Goal: Information Seeking & Learning: Learn about a topic

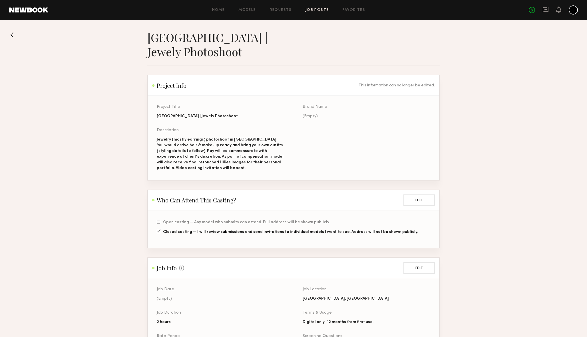
click at [197, 149] on div "Jewelry (mostly earrings) photoshoot in [GEOGRAPHIC_DATA]. You would arrive hai…" at bounding box center [221, 154] width 128 height 34
click at [314, 9] on link "Job Posts" at bounding box center [317, 10] width 24 height 4
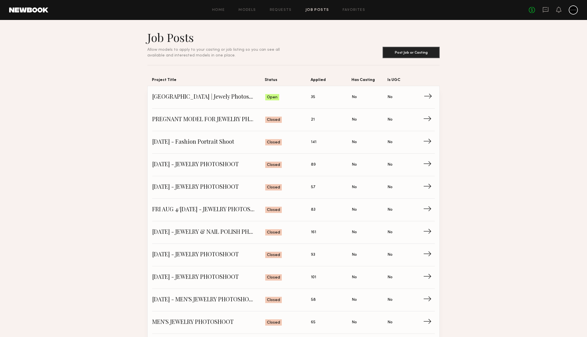
click at [429, 96] on span "→" at bounding box center [429, 97] width 12 height 9
click at [214, 99] on span "[GEOGRAPHIC_DATA] | Jewely Photoshoot" at bounding box center [208, 97] width 113 height 9
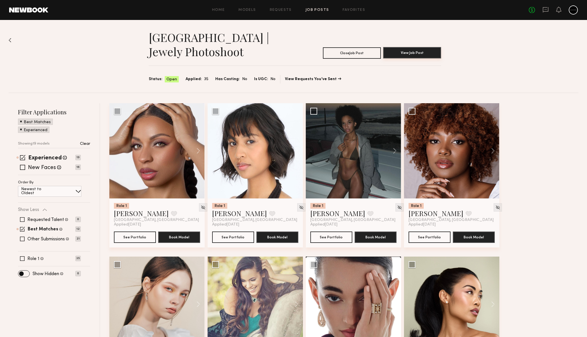
click at [411, 52] on button "View Job Post" at bounding box center [412, 52] width 58 height 11
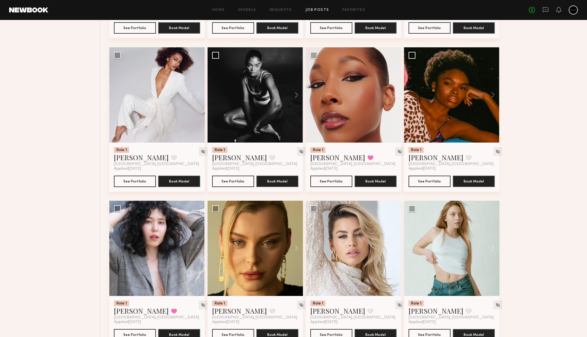
scroll to position [324, 0]
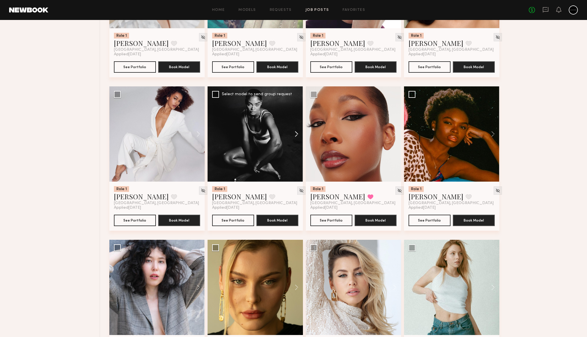
click at [299, 135] on button at bounding box center [293, 133] width 18 height 95
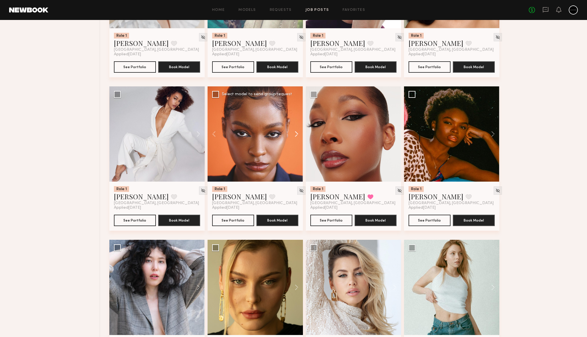
click at [299, 135] on button at bounding box center [293, 133] width 18 height 95
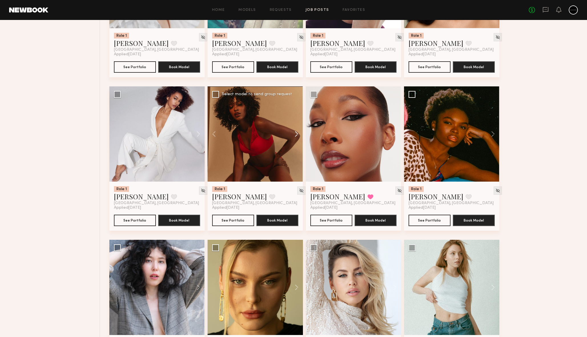
click at [299, 135] on button at bounding box center [293, 133] width 18 height 95
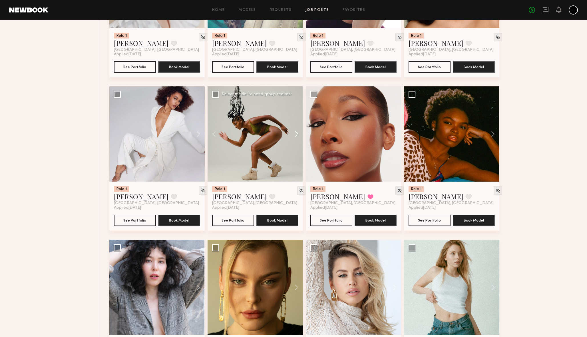
click at [299, 135] on button at bounding box center [293, 133] width 18 height 95
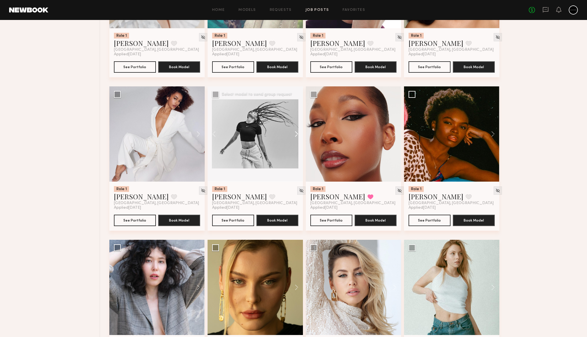
click at [299, 135] on button at bounding box center [293, 133] width 18 height 95
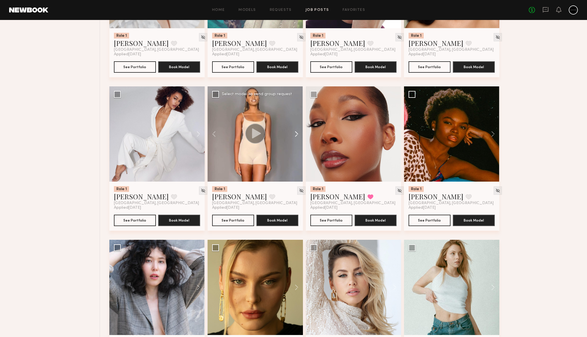
click at [299, 135] on button at bounding box center [293, 133] width 18 height 95
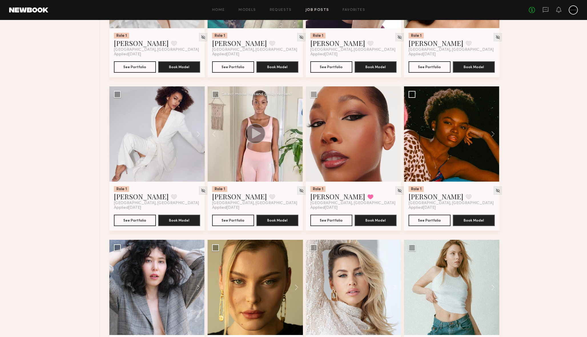
click at [299, 135] on button at bounding box center [293, 133] width 18 height 95
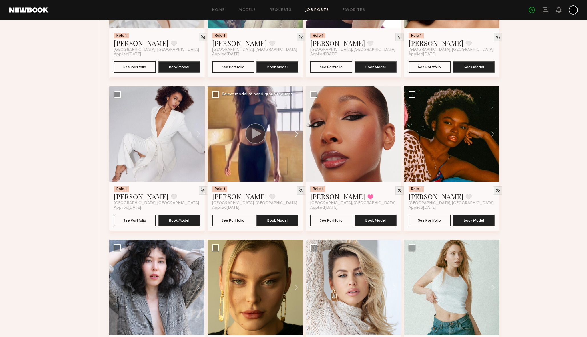
click at [299, 135] on button at bounding box center [293, 133] width 18 height 95
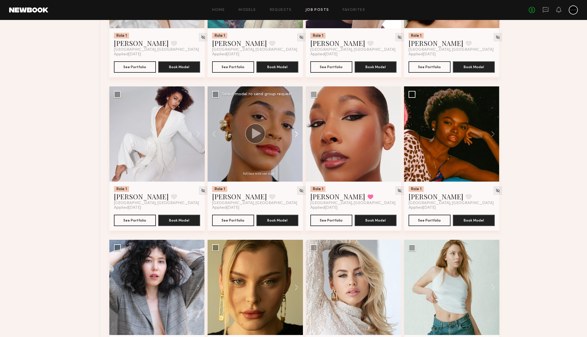
click at [299, 135] on button at bounding box center [293, 133] width 18 height 95
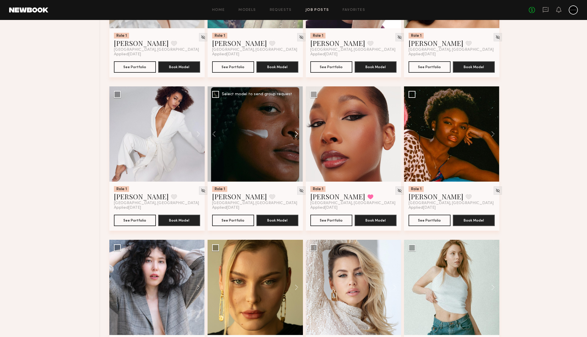
click at [299, 135] on button at bounding box center [293, 133] width 18 height 95
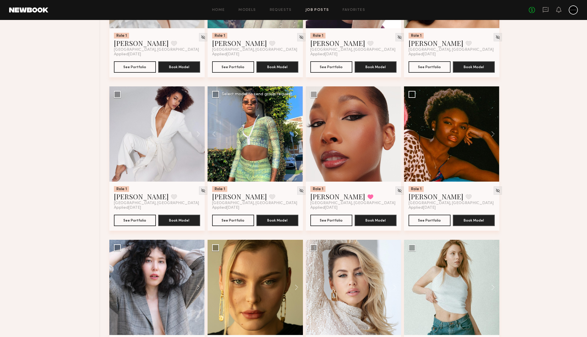
click at [299, 135] on button at bounding box center [293, 133] width 18 height 95
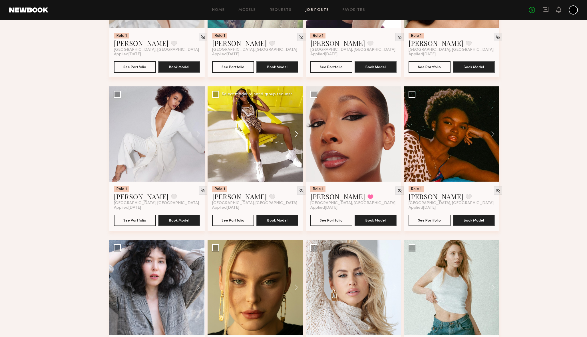
click at [299, 135] on button at bounding box center [293, 133] width 18 height 95
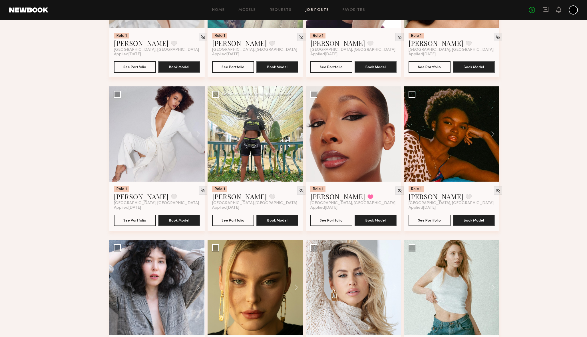
click at [299, 135] on div at bounding box center [254, 133] width 95 height 95
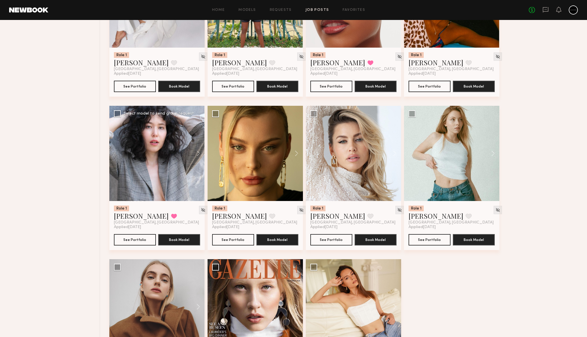
scroll to position [458, 0]
click at [199, 153] on button at bounding box center [195, 153] width 18 height 95
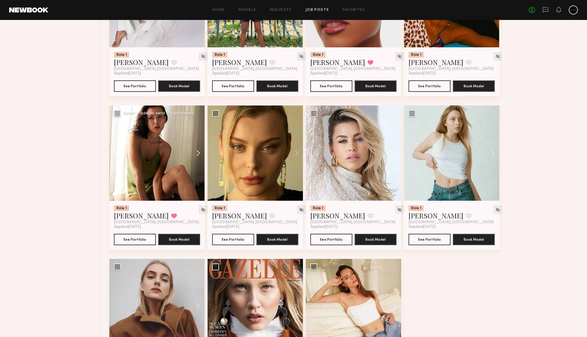
click at [199, 153] on button at bounding box center [195, 153] width 18 height 95
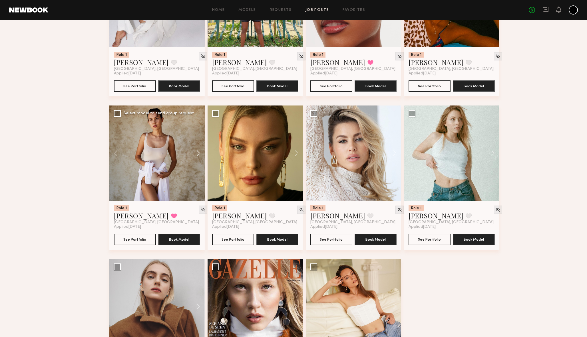
click at [199, 153] on button at bounding box center [195, 153] width 18 height 95
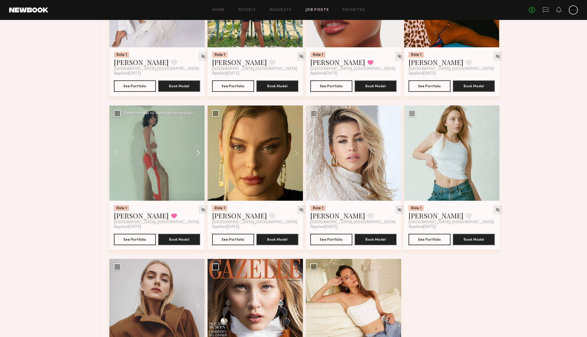
click at [199, 153] on button at bounding box center [195, 153] width 18 height 95
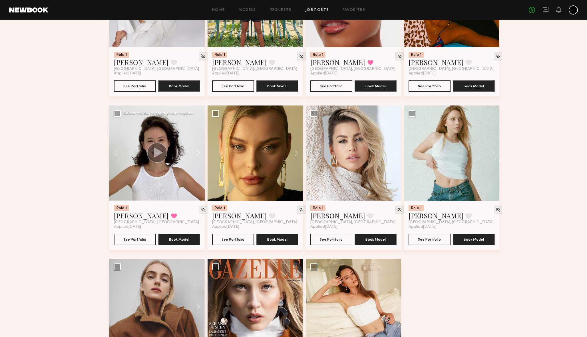
click at [199, 153] on button at bounding box center [195, 153] width 18 height 95
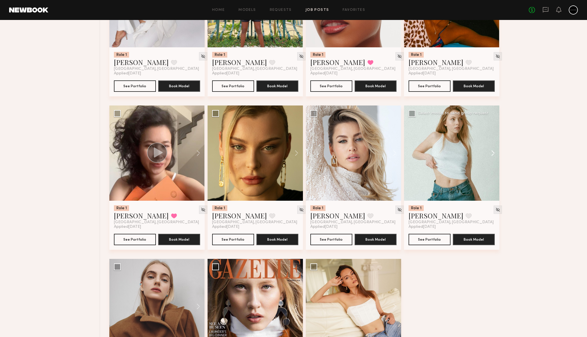
click at [492, 154] on button at bounding box center [490, 153] width 18 height 95
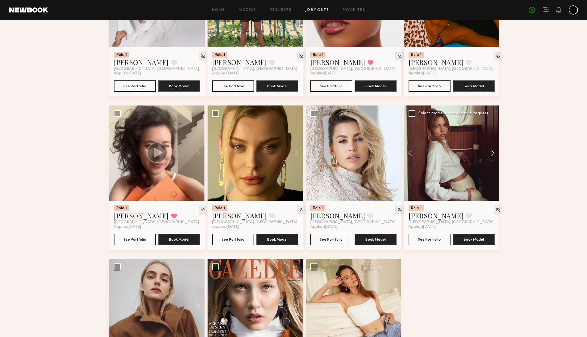
click at [492, 154] on button at bounding box center [490, 153] width 18 height 95
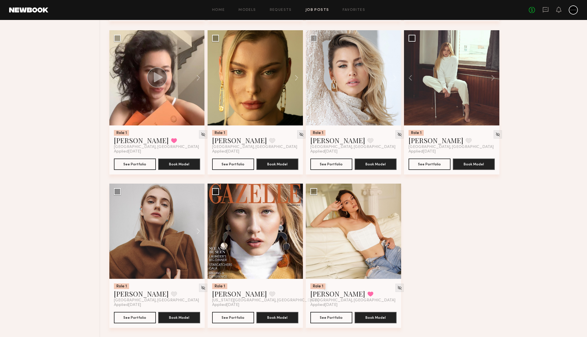
scroll to position [534, 0]
click at [197, 233] on button at bounding box center [195, 231] width 18 height 95
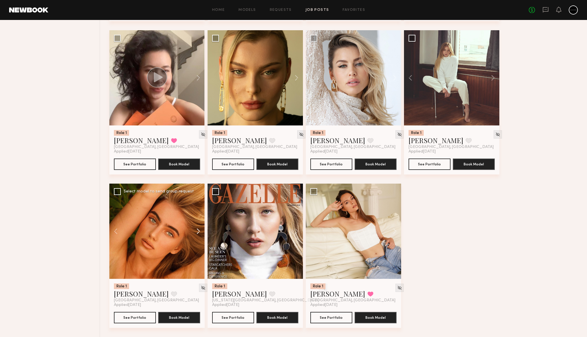
click at [197, 233] on button at bounding box center [195, 231] width 18 height 95
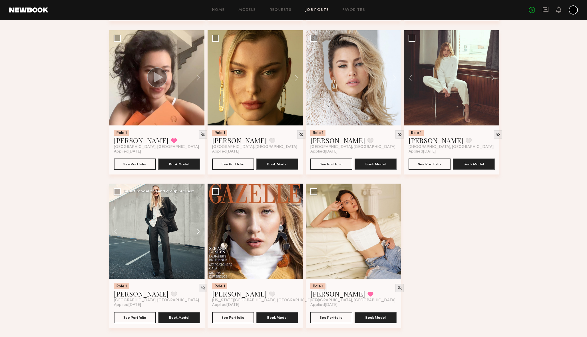
click at [197, 233] on button at bounding box center [195, 231] width 18 height 95
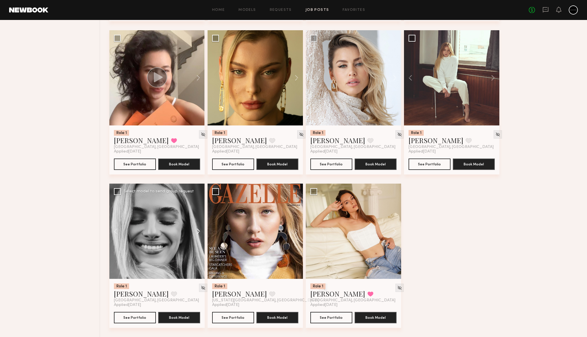
click at [197, 233] on button at bounding box center [195, 231] width 18 height 95
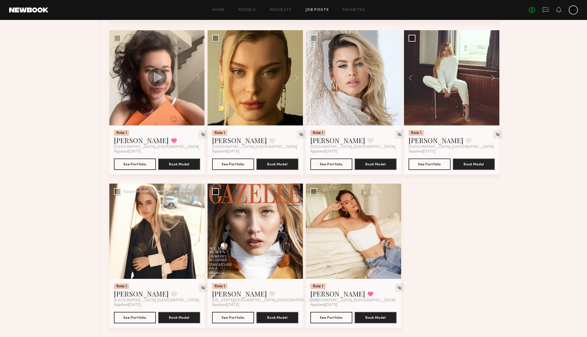
click at [197, 233] on button at bounding box center [195, 231] width 18 height 95
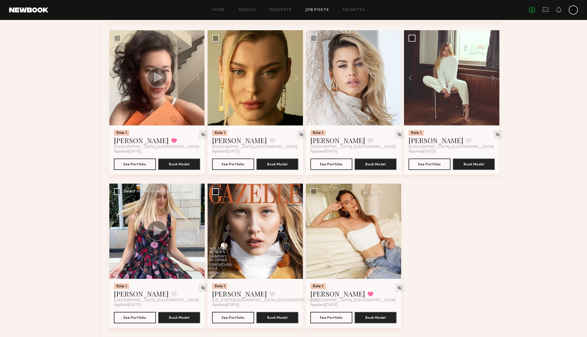
click at [197, 233] on button at bounding box center [195, 231] width 18 height 95
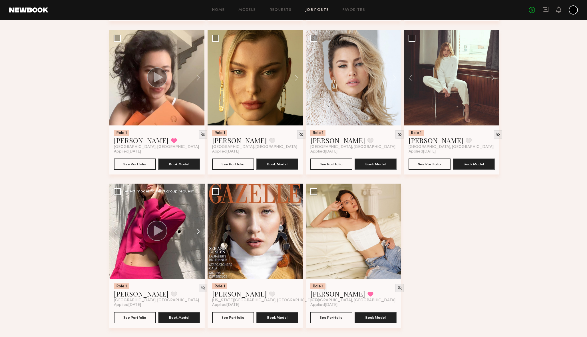
click at [197, 233] on button at bounding box center [195, 231] width 18 height 95
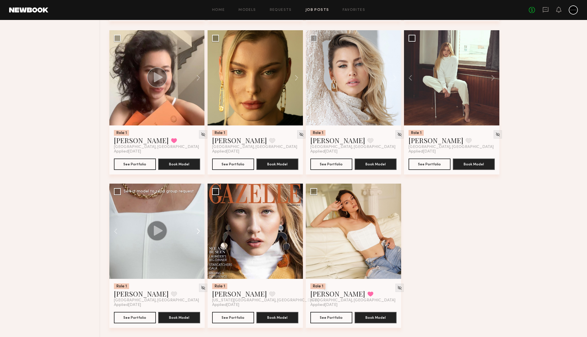
click at [197, 233] on button at bounding box center [195, 231] width 18 height 95
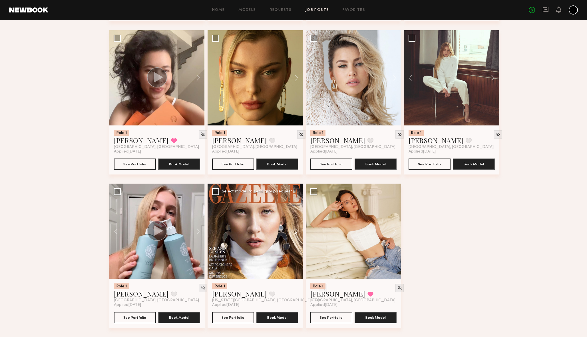
click at [296, 230] on button at bounding box center [293, 231] width 18 height 95
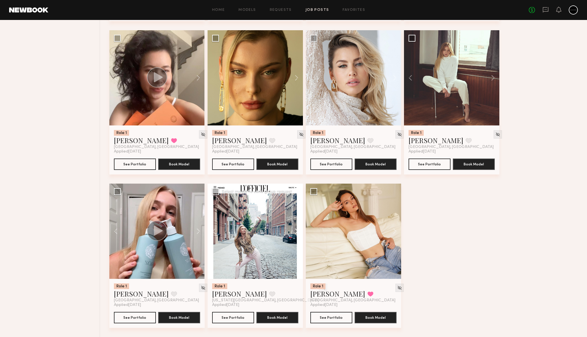
click at [296, 230] on button at bounding box center [293, 231] width 18 height 95
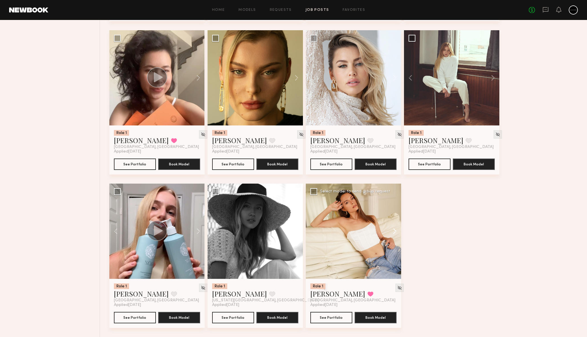
click at [395, 229] on button at bounding box center [392, 231] width 18 height 95
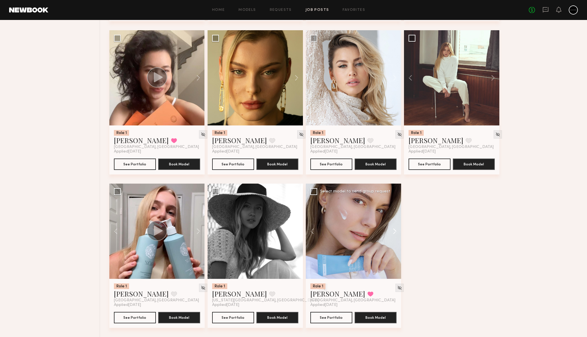
click at [395, 229] on button at bounding box center [392, 231] width 18 height 95
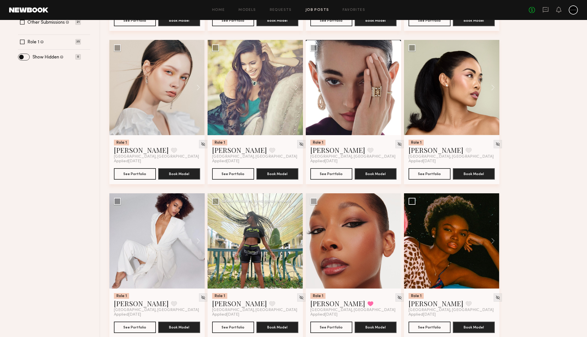
scroll to position [214, 0]
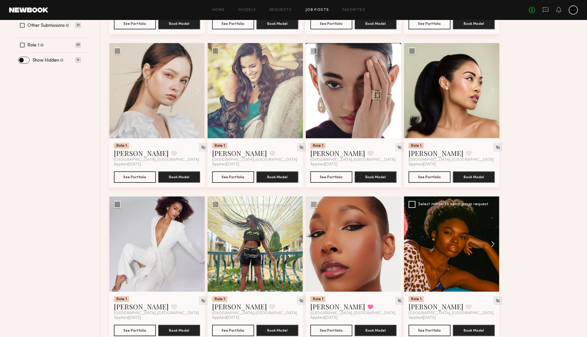
click at [493, 245] on button at bounding box center [490, 244] width 18 height 95
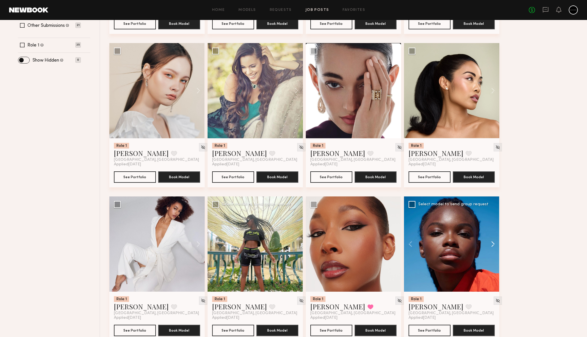
click at [493, 245] on button at bounding box center [490, 244] width 18 height 95
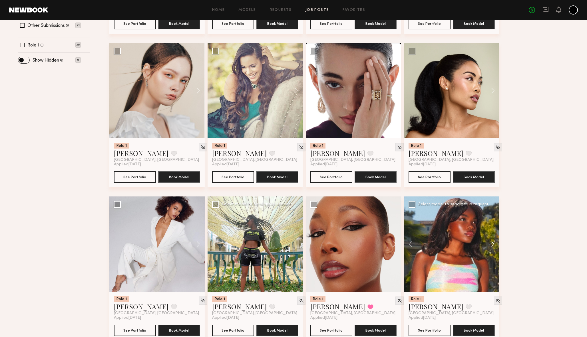
click at [493, 245] on button at bounding box center [490, 244] width 18 height 95
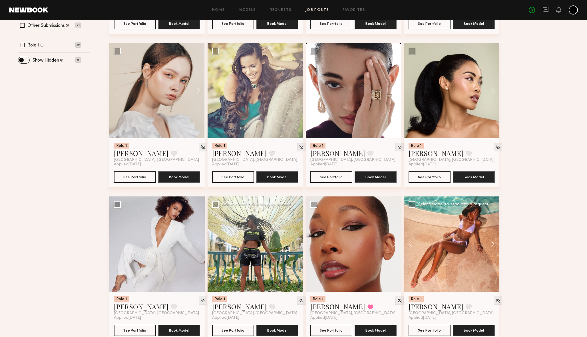
click at [493, 245] on button at bounding box center [490, 244] width 18 height 95
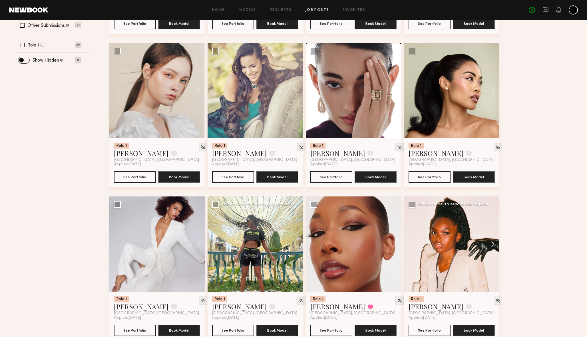
click at [493, 245] on button at bounding box center [490, 244] width 18 height 95
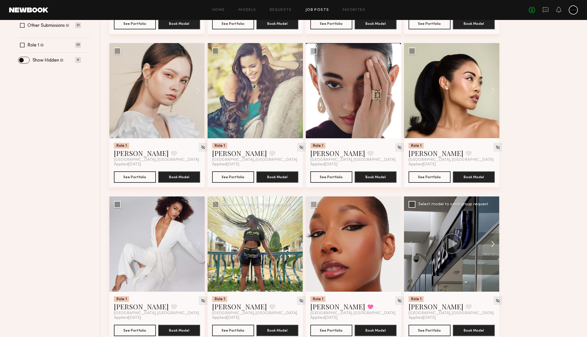
click at [493, 245] on button at bounding box center [490, 244] width 18 height 95
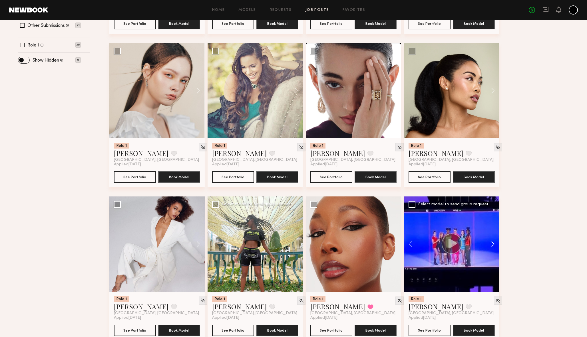
click at [493, 245] on button at bounding box center [490, 244] width 18 height 95
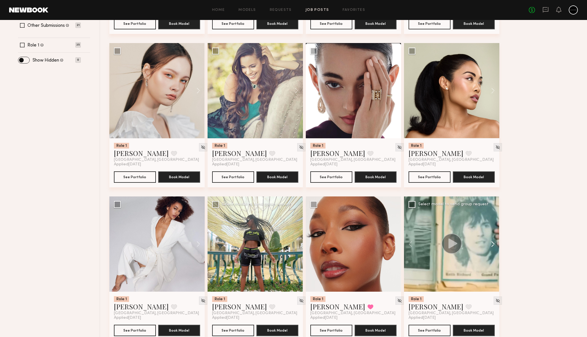
click at [493, 245] on button at bounding box center [490, 244] width 18 height 95
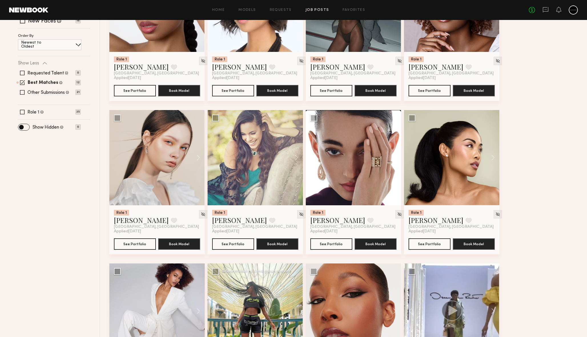
scroll to position [138, 0]
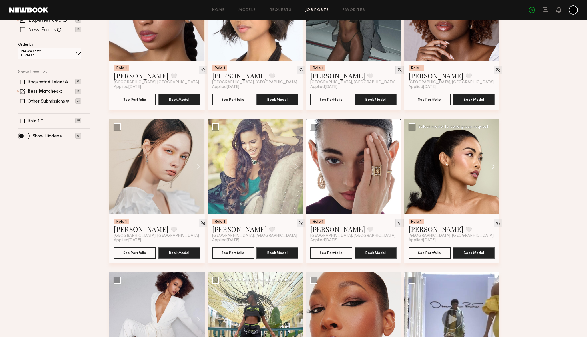
click at [493, 166] on button at bounding box center [490, 166] width 18 height 95
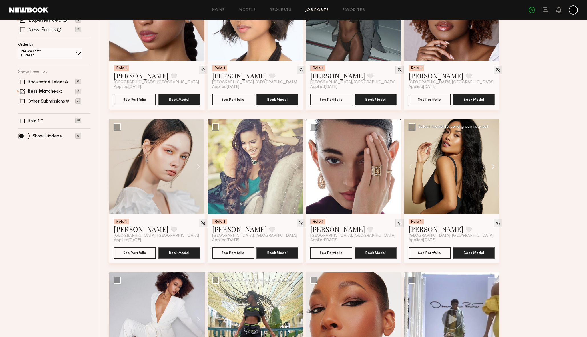
click at [493, 166] on button at bounding box center [490, 166] width 18 height 95
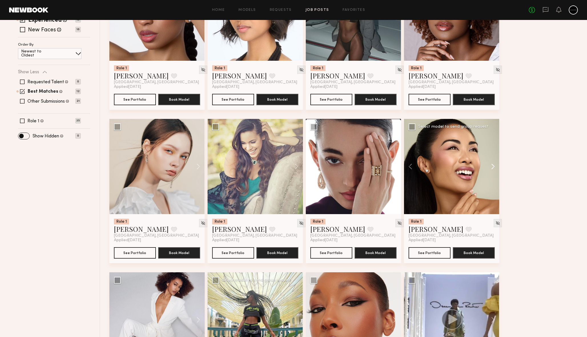
click at [493, 166] on button at bounding box center [490, 166] width 18 height 95
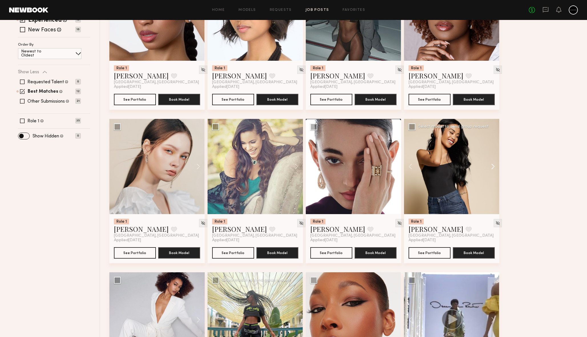
click at [493, 166] on button at bounding box center [490, 166] width 18 height 95
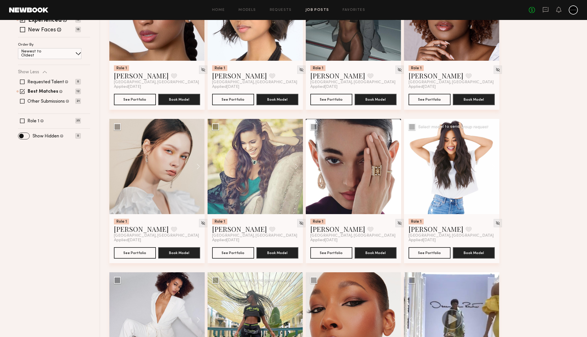
click at [493, 166] on button at bounding box center [490, 166] width 18 height 95
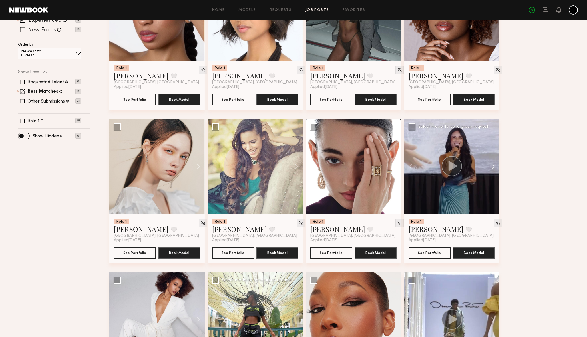
click at [493, 166] on button at bounding box center [490, 166] width 18 height 95
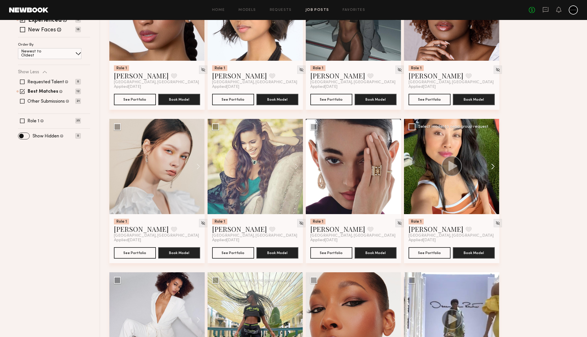
click at [493, 166] on button at bounding box center [490, 166] width 18 height 95
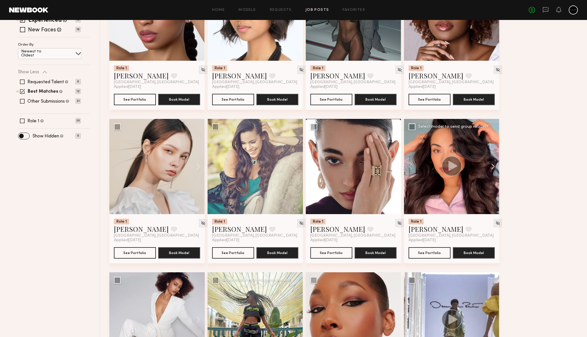
click at [493, 166] on button at bounding box center [490, 166] width 18 height 95
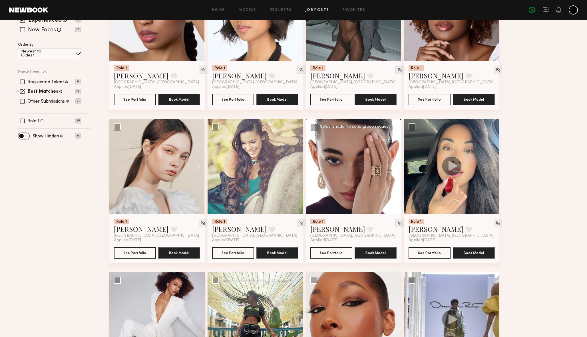
click at [394, 166] on button at bounding box center [392, 166] width 18 height 95
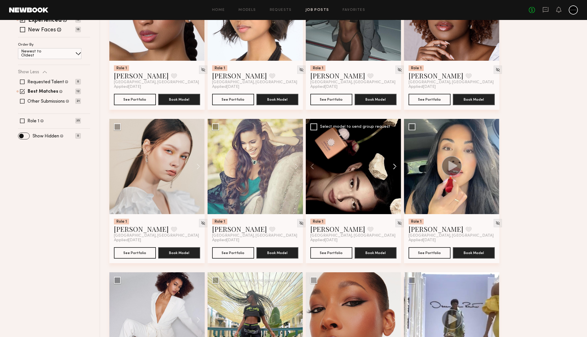
click at [394, 166] on button at bounding box center [392, 166] width 18 height 95
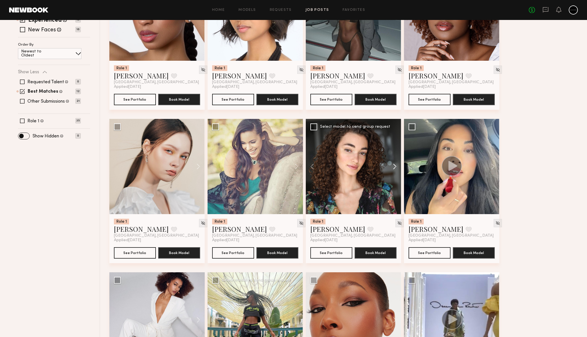
click at [394, 166] on button at bounding box center [392, 166] width 18 height 95
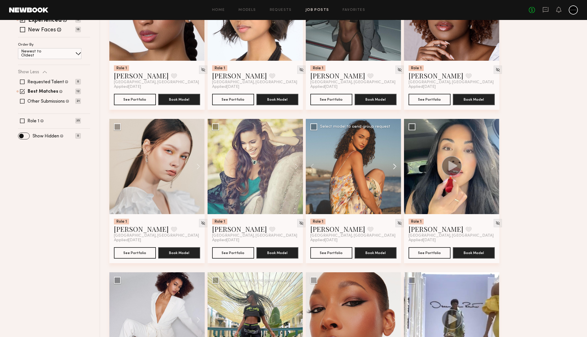
click at [394, 166] on button at bounding box center [392, 166] width 18 height 95
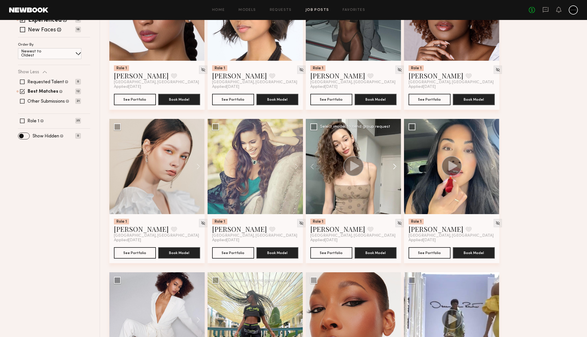
click at [394, 166] on button at bounding box center [392, 166] width 18 height 95
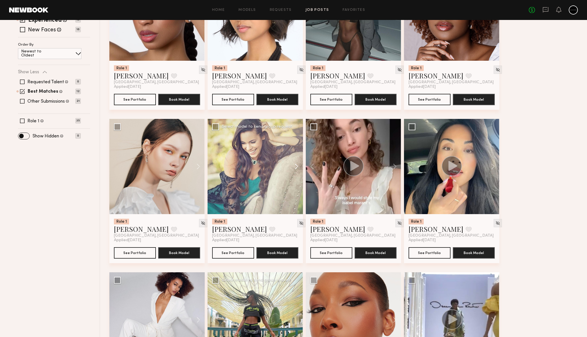
click at [296, 166] on button at bounding box center [293, 166] width 18 height 95
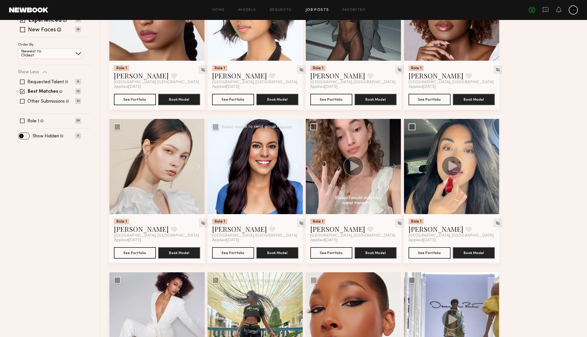
click at [296, 166] on button at bounding box center [293, 166] width 18 height 95
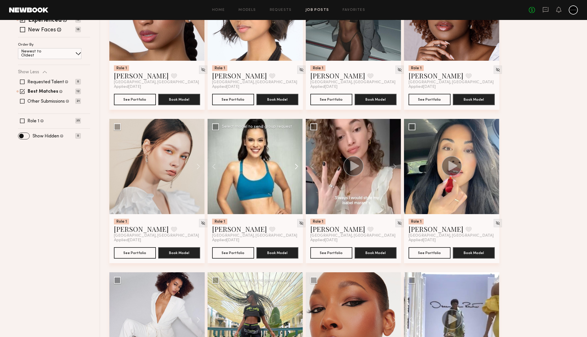
click at [296, 166] on button at bounding box center [293, 166] width 18 height 95
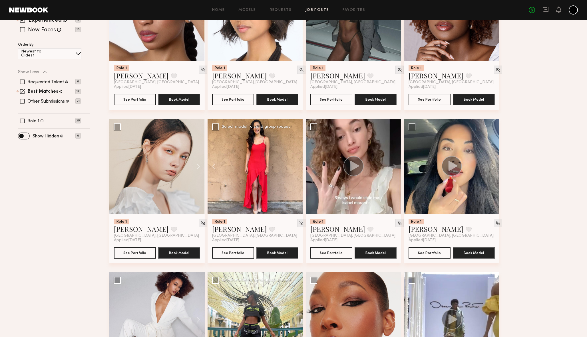
click at [296, 166] on div at bounding box center [254, 166] width 95 height 95
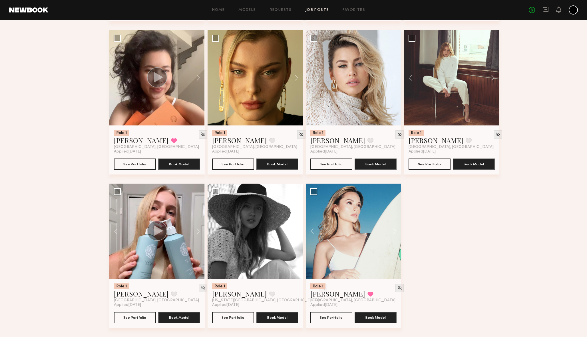
scroll to position [534, 0]
click at [395, 231] on button at bounding box center [392, 231] width 18 height 95
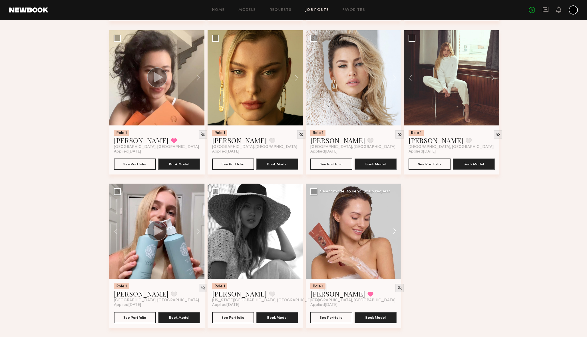
click at [395, 231] on button at bounding box center [392, 231] width 18 height 95
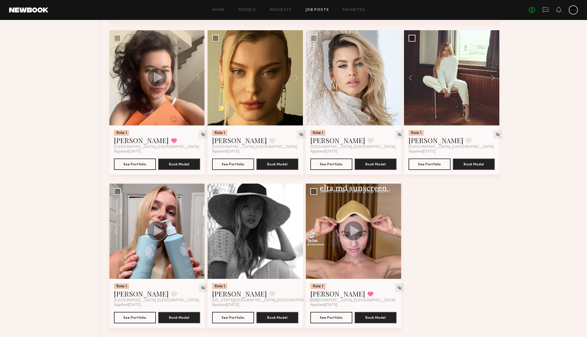
click at [395, 231] on button at bounding box center [392, 231] width 18 height 95
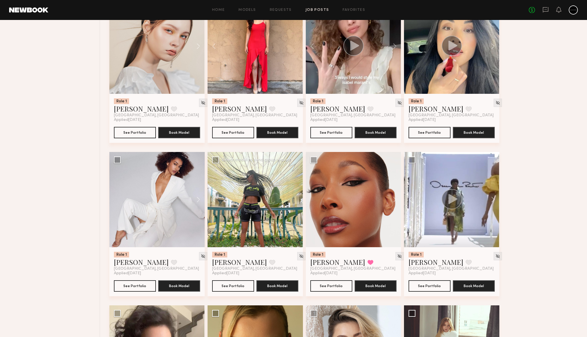
scroll to position [258, 0]
click at [395, 200] on button at bounding box center [392, 199] width 18 height 95
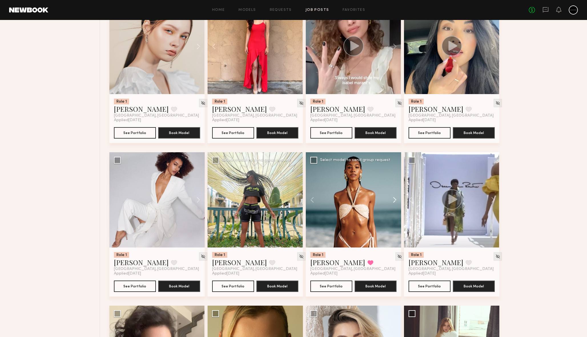
click at [395, 200] on button at bounding box center [392, 199] width 18 height 95
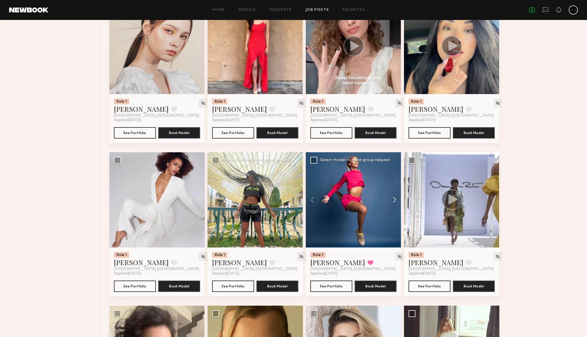
click at [395, 200] on button at bounding box center [392, 199] width 18 height 95
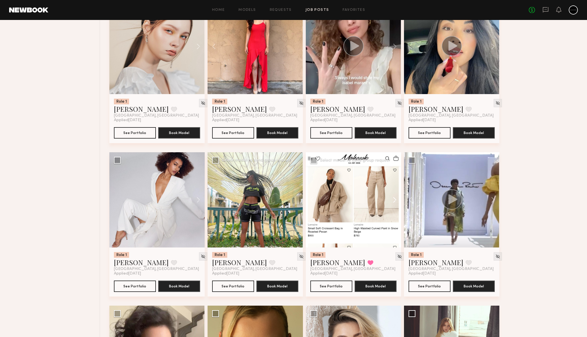
click at [395, 200] on button at bounding box center [392, 199] width 18 height 95
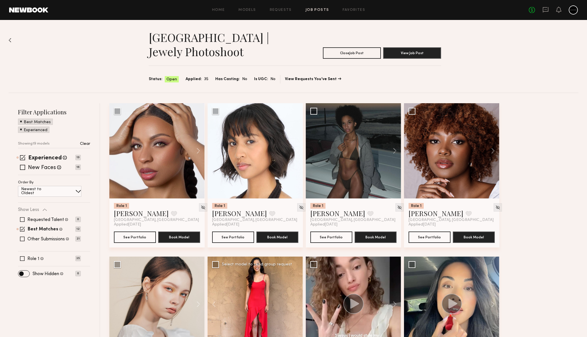
scroll to position [0, 0]
click at [198, 151] on button at bounding box center [195, 150] width 18 height 95
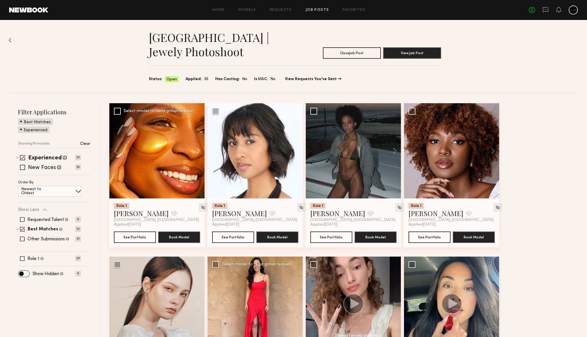
click at [198, 151] on button at bounding box center [195, 150] width 18 height 95
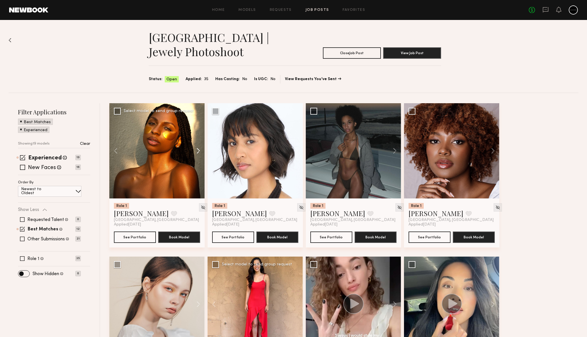
click at [198, 151] on button at bounding box center [195, 150] width 18 height 95
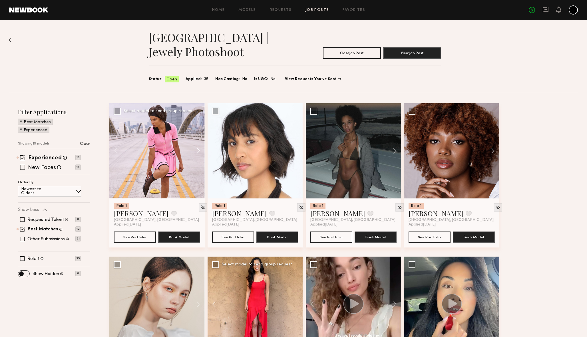
click at [198, 151] on button at bounding box center [195, 150] width 18 height 95
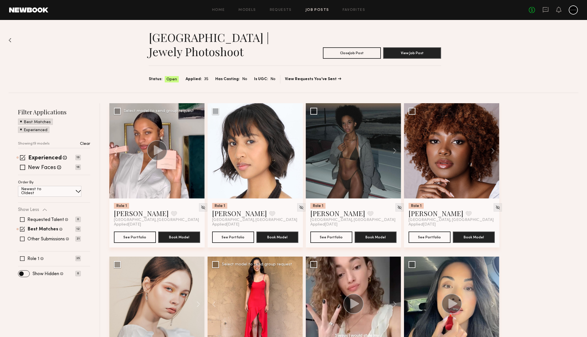
click at [198, 151] on div at bounding box center [156, 150] width 95 height 95
click at [295, 150] on button at bounding box center [293, 150] width 18 height 95
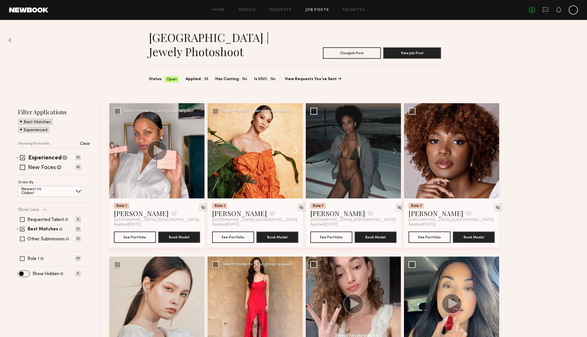
click at [295, 150] on button at bounding box center [293, 150] width 18 height 95
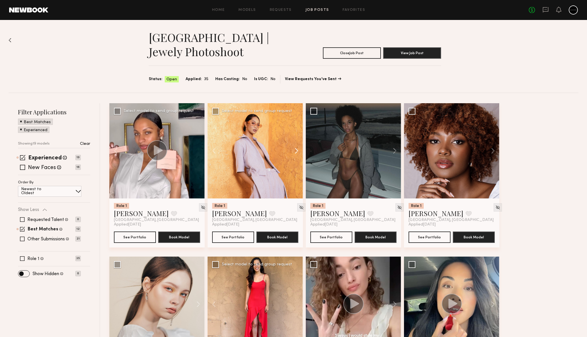
click at [295, 150] on button at bounding box center [293, 150] width 18 height 95
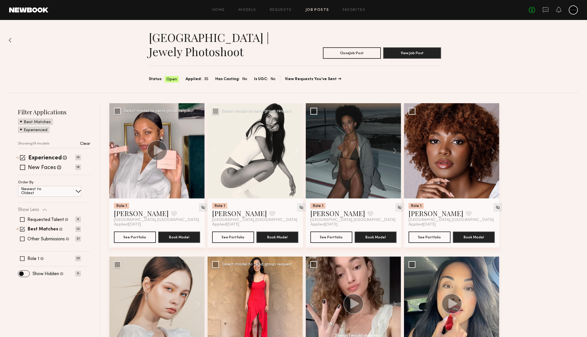
click at [295, 150] on button at bounding box center [293, 150] width 18 height 95
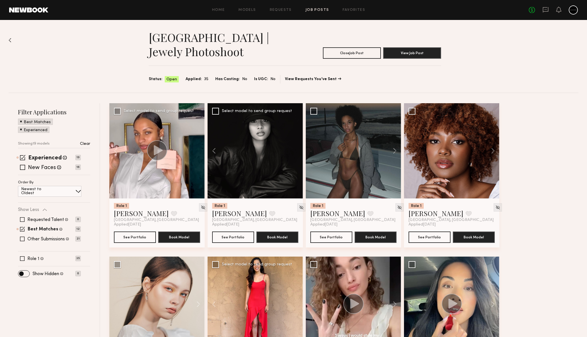
click at [295, 150] on div at bounding box center [254, 150] width 95 height 95
click at [20, 130] on span at bounding box center [21, 129] width 2 height 5
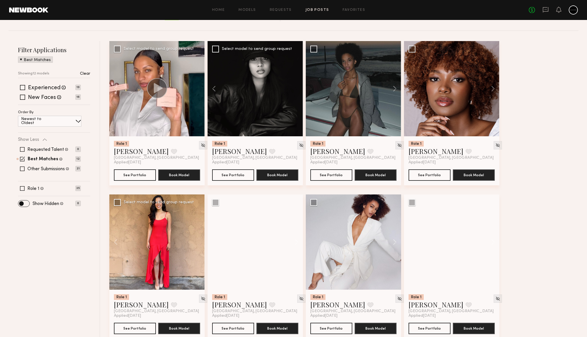
scroll to position [188, 0]
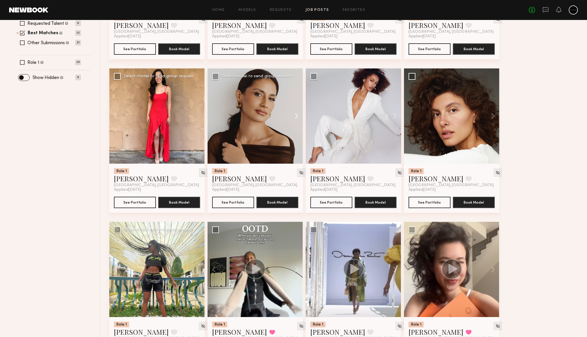
click at [296, 115] on button at bounding box center [293, 115] width 18 height 95
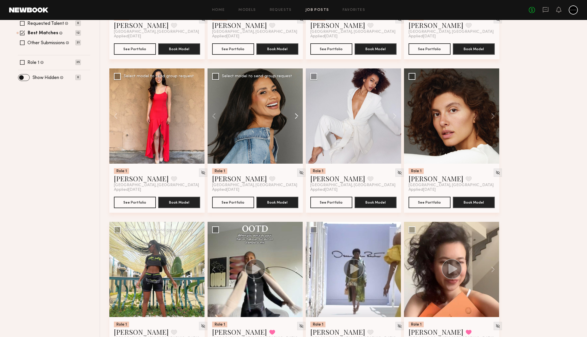
click at [296, 115] on button at bounding box center [293, 115] width 18 height 95
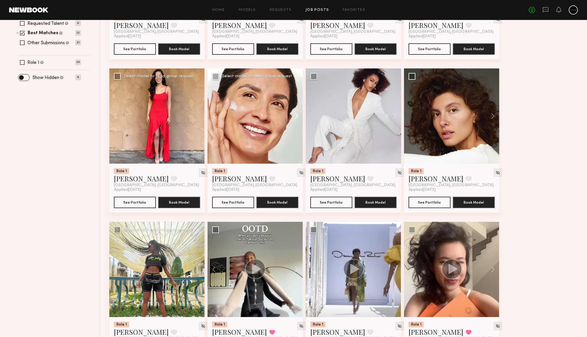
click at [296, 115] on button at bounding box center [293, 115] width 18 height 95
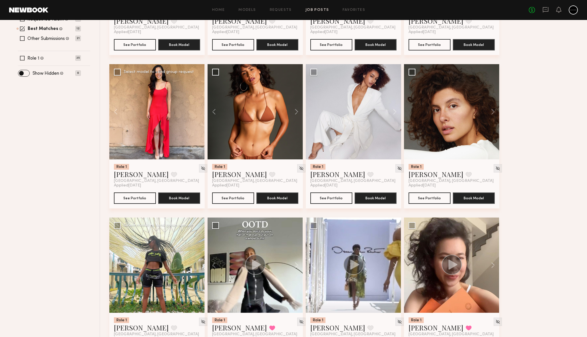
scroll to position [193, 0]
click at [494, 111] on button at bounding box center [490, 111] width 18 height 95
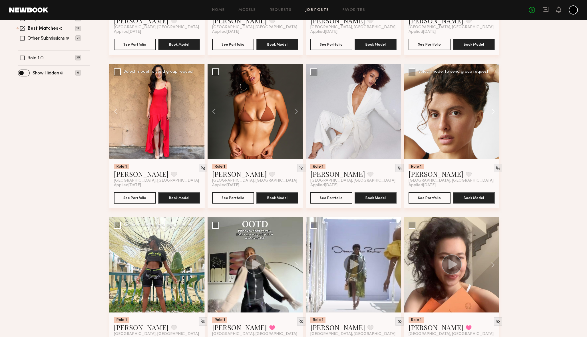
click at [494, 111] on button at bounding box center [490, 111] width 18 height 95
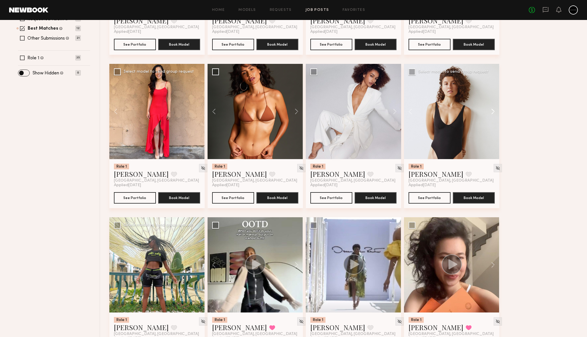
click at [494, 111] on button at bounding box center [490, 111] width 18 height 95
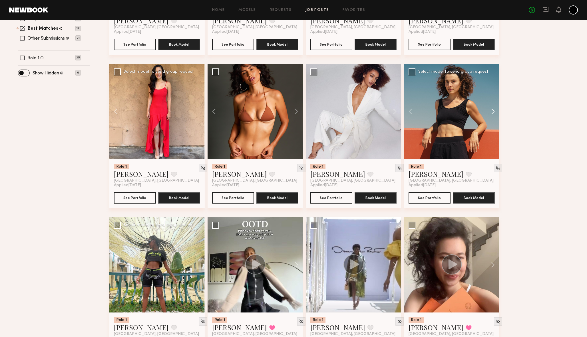
click at [494, 111] on button at bounding box center [490, 111] width 18 height 95
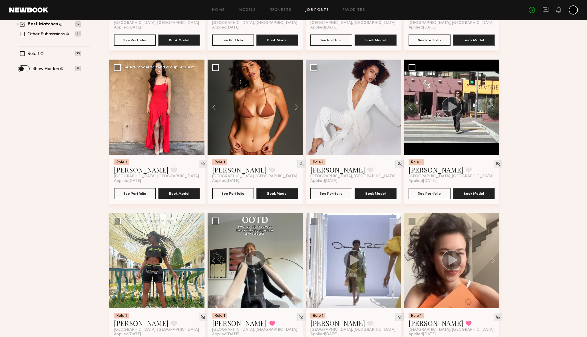
scroll to position [197, 0]
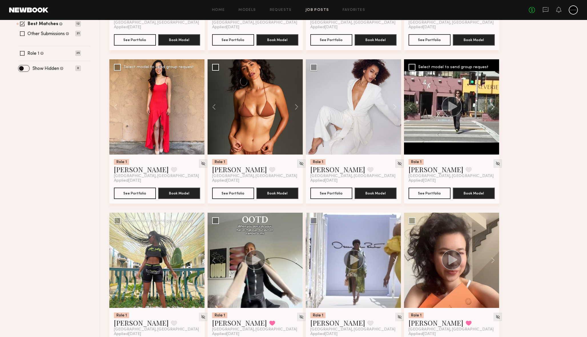
click at [493, 106] on button at bounding box center [490, 106] width 18 height 95
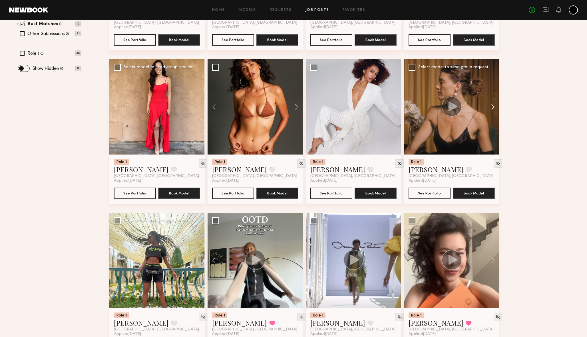
click at [493, 106] on button at bounding box center [490, 106] width 18 height 95
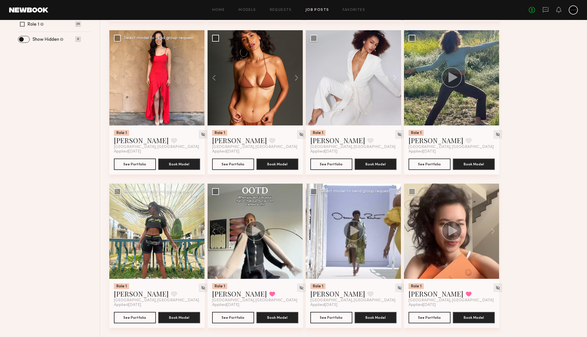
scroll to position [227, 0]
click at [296, 231] on button at bounding box center [293, 231] width 18 height 95
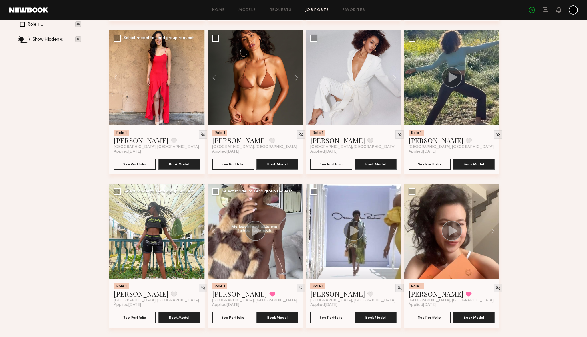
click at [296, 231] on div at bounding box center [254, 231] width 95 height 95
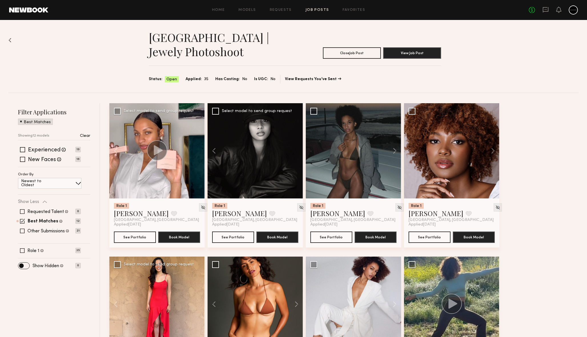
scroll to position [0, 0]
click at [24, 149] on span at bounding box center [22, 149] width 5 height 5
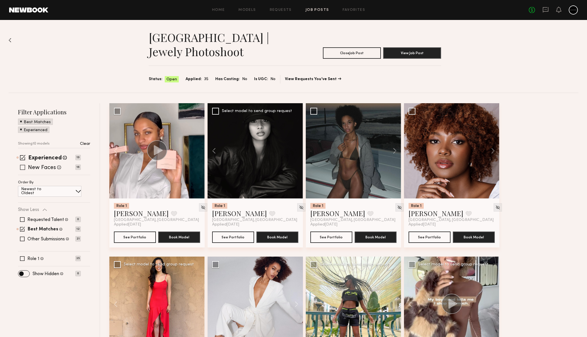
click at [23, 167] on span at bounding box center [22, 167] width 5 height 5
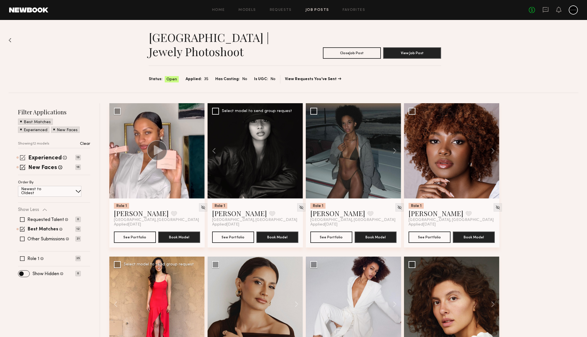
click at [24, 156] on span at bounding box center [22, 157] width 5 height 5
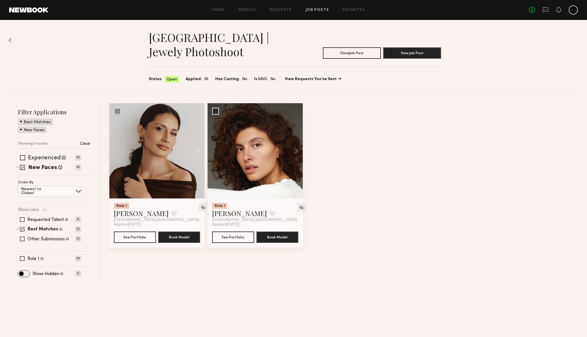
click at [20, 122] on div "Best Matches" at bounding box center [35, 122] width 35 height 6
click at [21, 121] on span at bounding box center [21, 121] width 2 height 5
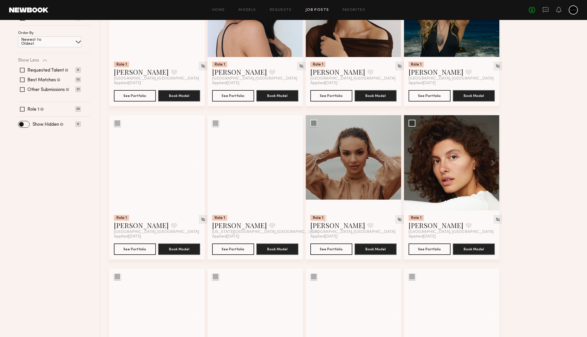
scroll to position [150, 0]
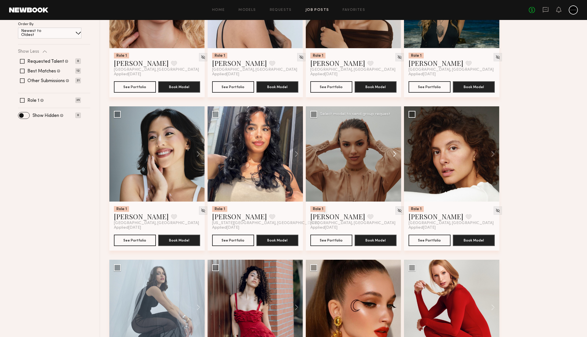
click at [392, 153] on button at bounding box center [392, 153] width 18 height 95
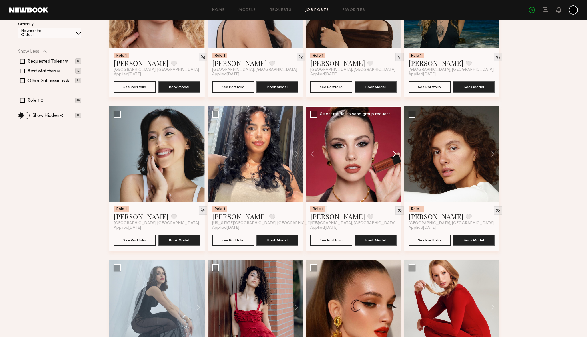
click at [393, 154] on button at bounding box center [392, 153] width 18 height 95
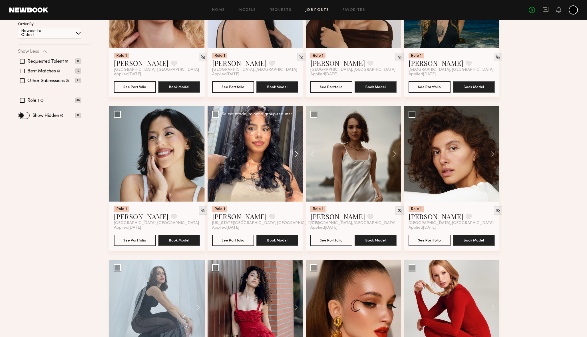
click at [296, 154] on button at bounding box center [293, 153] width 18 height 95
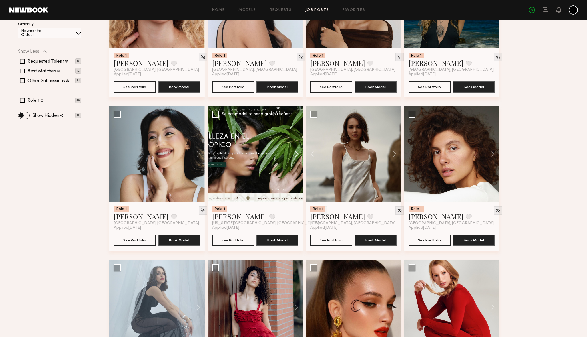
click at [296, 154] on button at bounding box center [293, 153] width 18 height 95
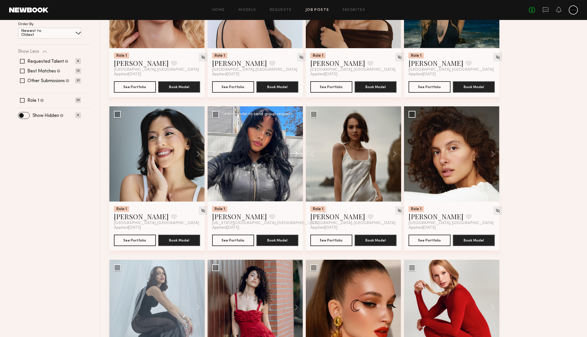
click at [296, 154] on button at bounding box center [293, 153] width 18 height 95
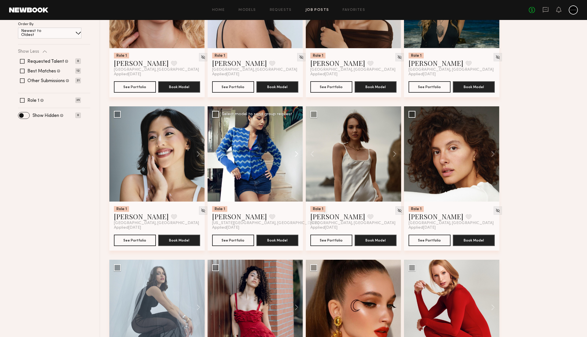
click at [296, 154] on button at bounding box center [293, 153] width 18 height 95
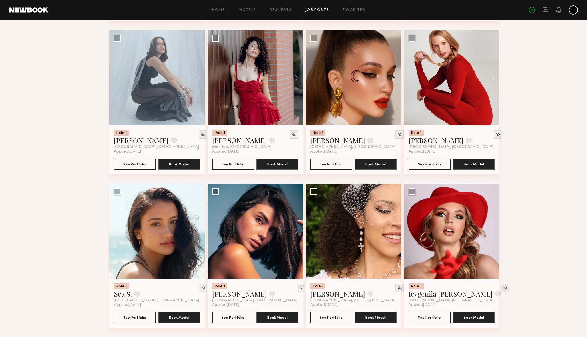
scroll to position [380, 0]
click at [198, 230] on button at bounding box center [195, 231] width 18 height 95
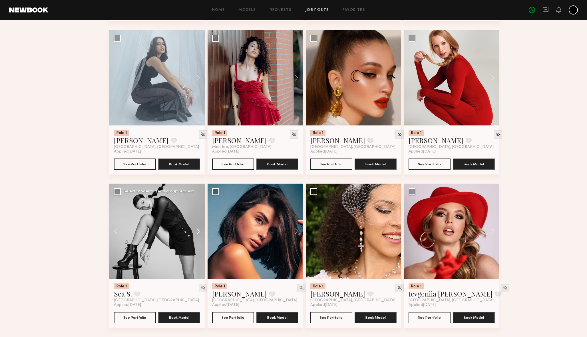
click at [198, 230] on button at bounding box center [195, 231] width 18 height 95
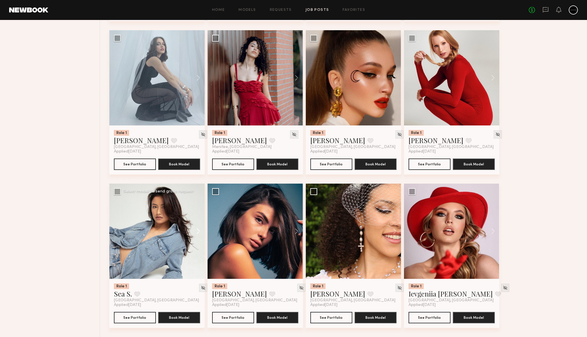
click at [198, 230] on button at bounding box center [195, 231] width 18 height 95
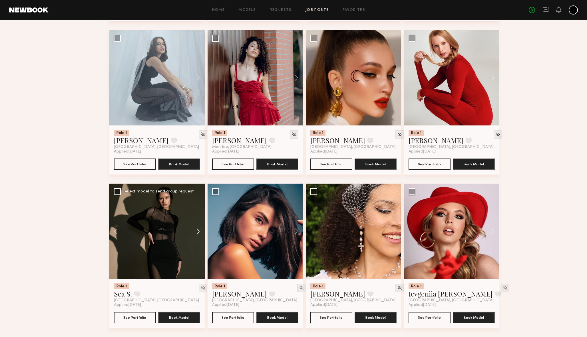
click at [198, 230] on button at bounding box center [195, 231] width 18 height 95
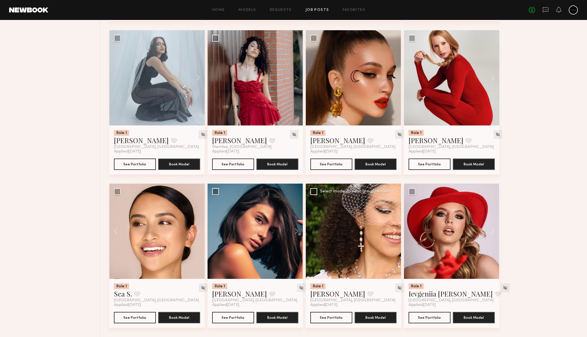
click at [394, 231] on button at bounding box center [392, 231] width 18 height 95
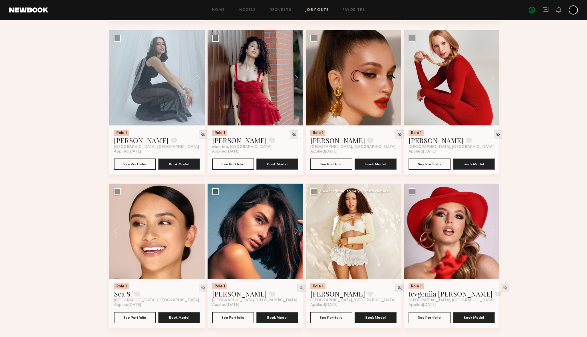
click at [394, 231] on button at bounding box center [392, 231] width 18 height 95
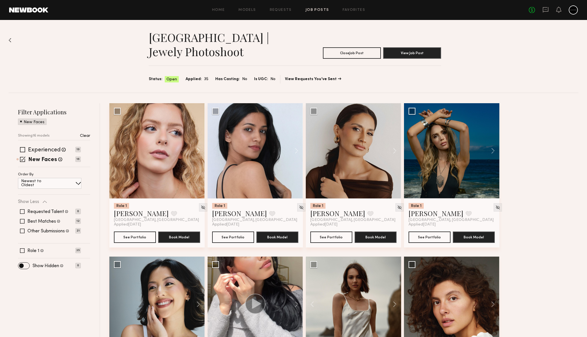
scroll to position [0, 0]
